Goal: Navigation & Orientation: Find specific page/section

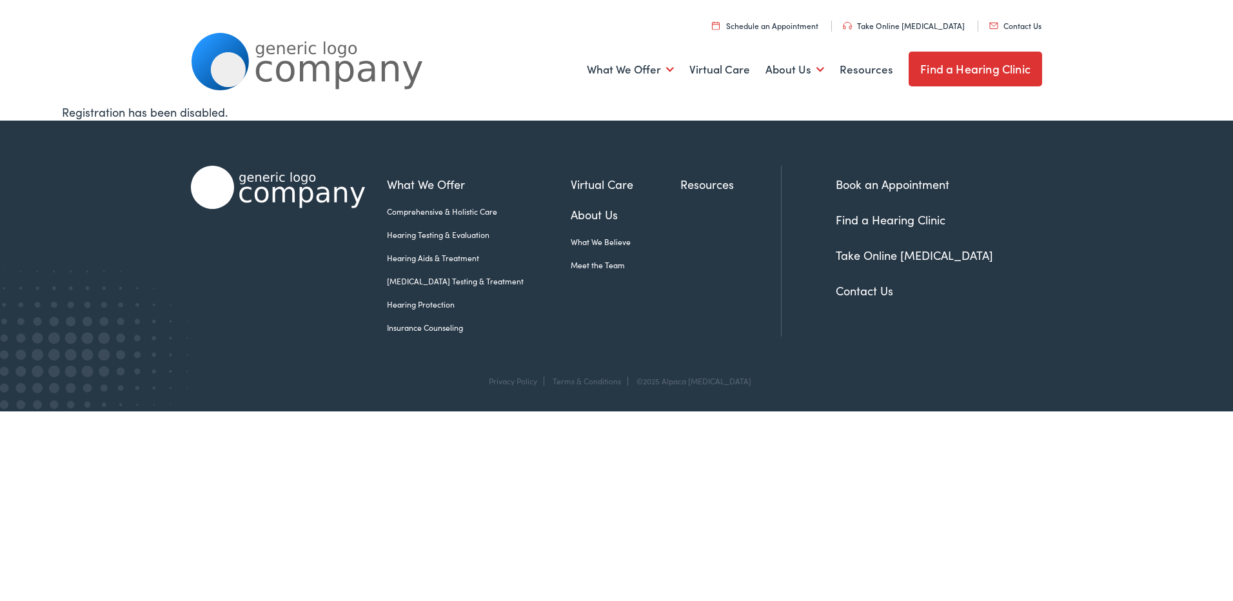
click at [571, 213] on link "About Us" at bounding box center [626, 214] width 110 height 17
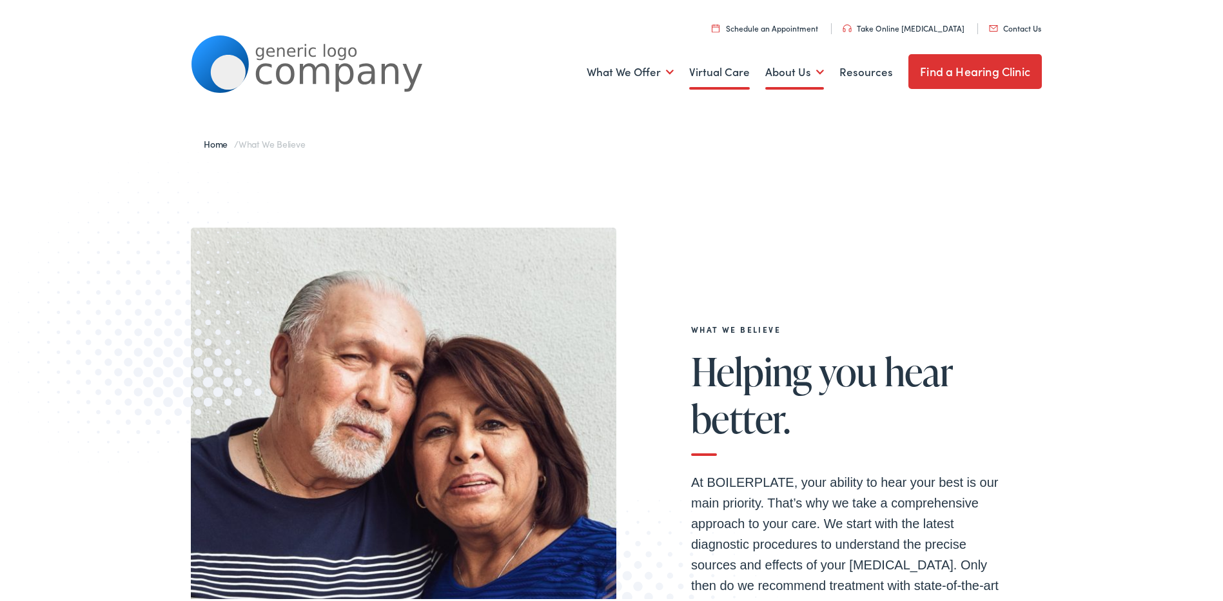
click at [734, 72] on link "Virtual Care" at bounding box center [719, 70] width 61 height 48
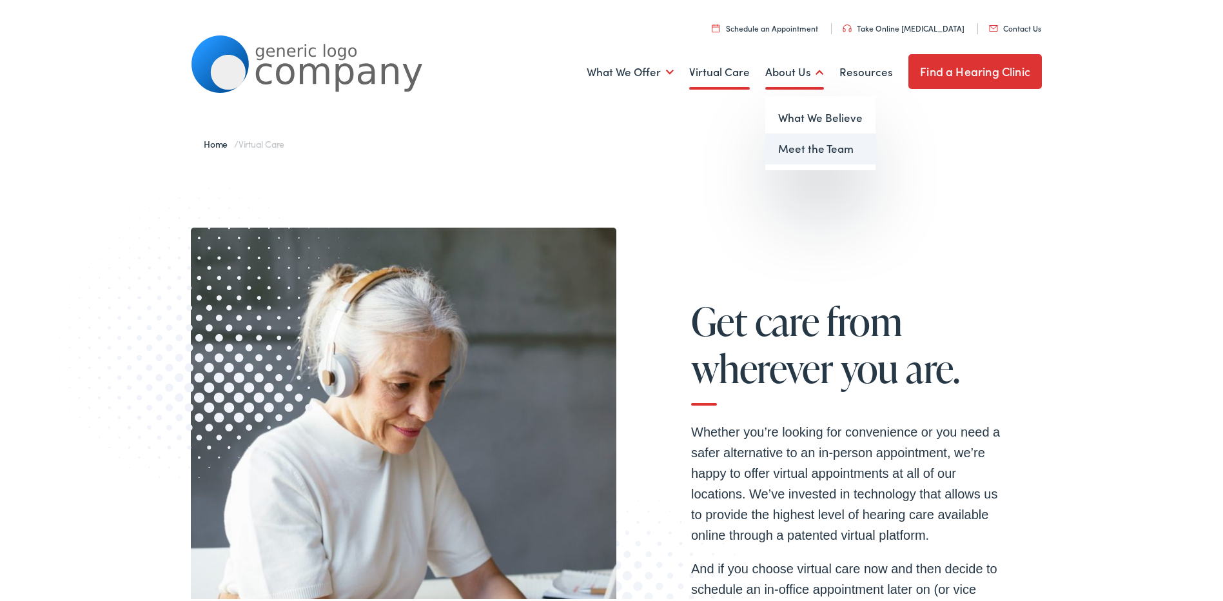
click at [803, 150] on link "Meet the Team" at bounding box center [820, 146] width 110 height 31
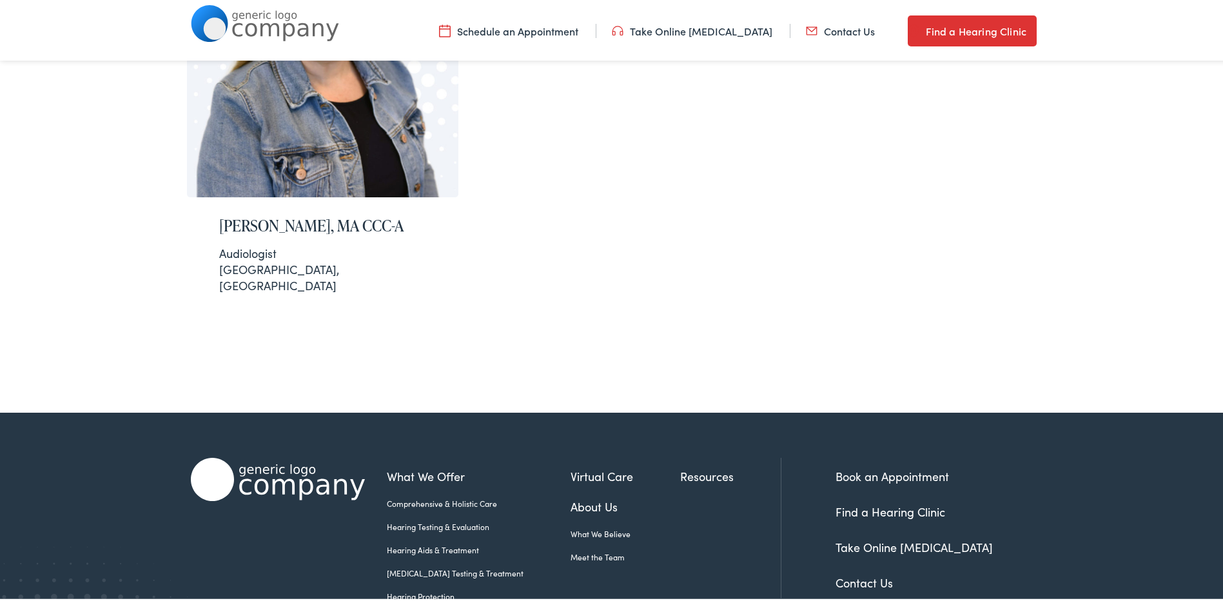
scroll to position [208, 0]
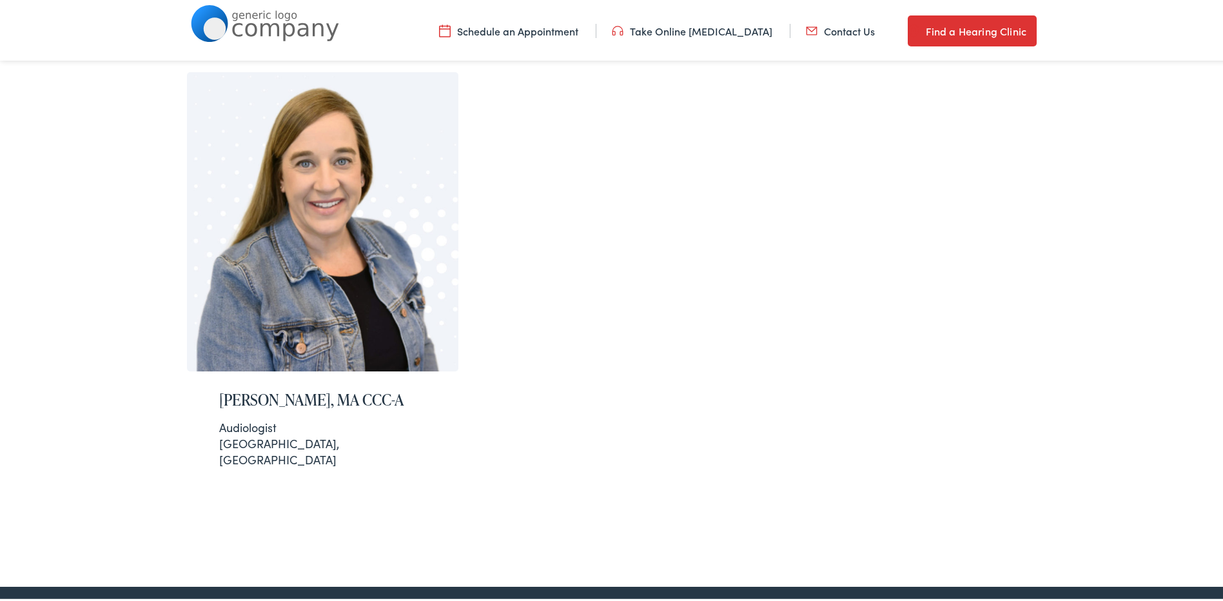
click at [989, 29] on link "Find a Hearing Clinic" at bounding box center [972, 28] width 129 height 31
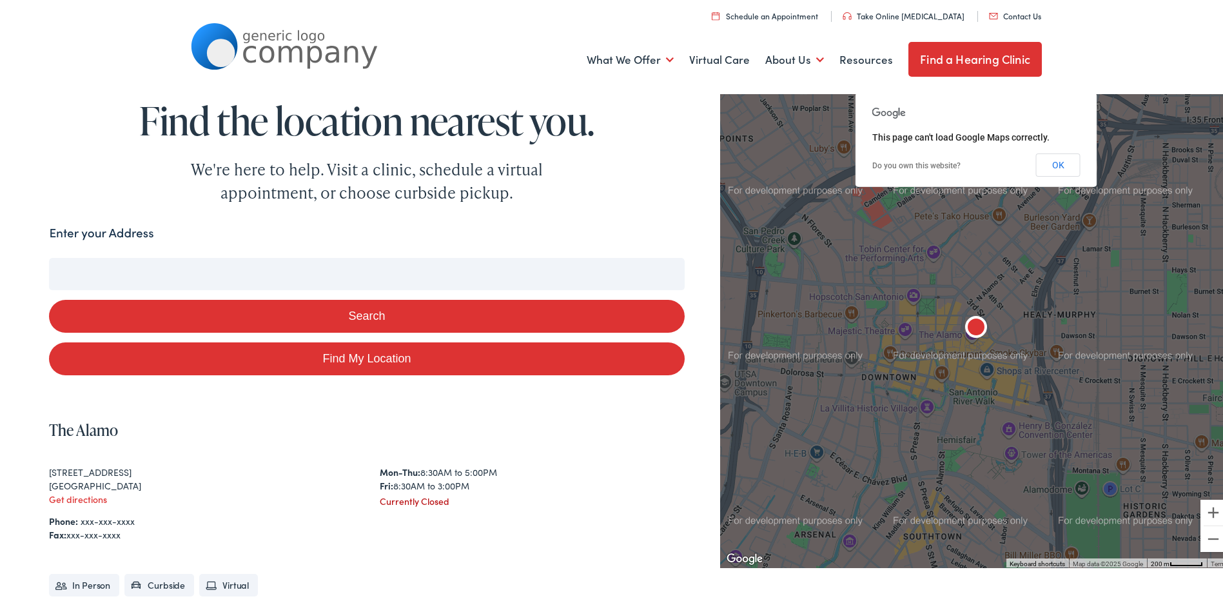
click at [246, 277] on input "Enter your Address" at bounding box center [366, 271] width 635 height 32
